Goal: Check status: Check status

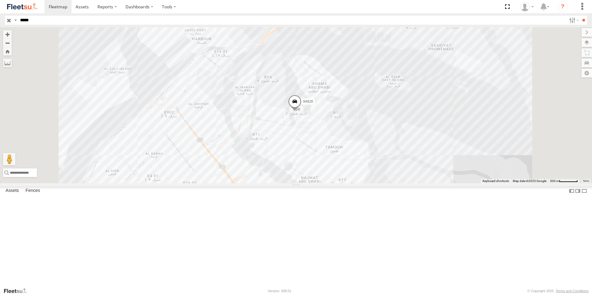
select select "**********"
click at [302, 111] on span at bounding box center [295, 103] width 14 height 17
click at [0, 0] on div "94826" at bounding box center [0, 0] width 0 height 0
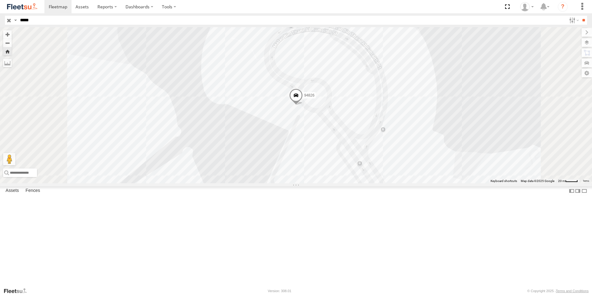
click at [303, 105] on span at bounding box center [296, 97] width 14 height 17
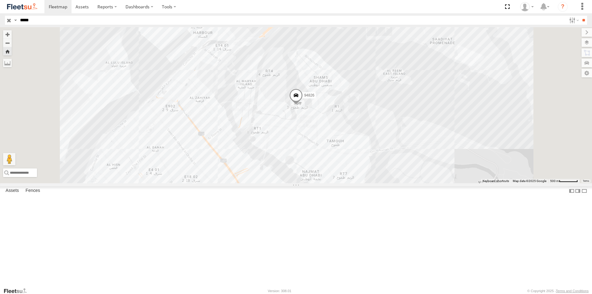
click at [469, 179] on div "94826" at bounding box center [296, 105] width 592 height 156
click at [0, 0] on div "94826" at bounding box center [0, 0] width 0 height 0
click at [0, 0] on div "AUH-OAR-BIKE" at bounding box center [0, 0] width 0 height 0
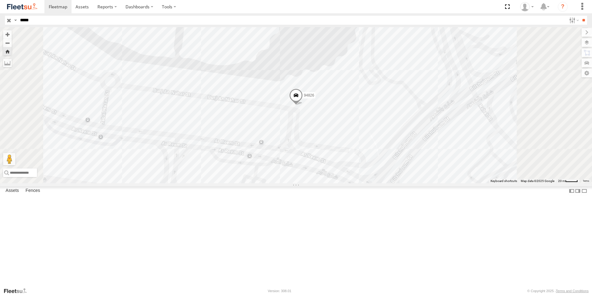
click at [303, 105] on span at bounding box center [296, 97] width 14 height 17
